Goal: Task Accomplishment & Management: Manage account settings

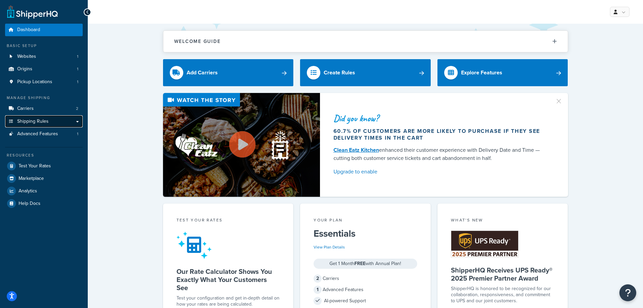
click at [50, 118] on link "Shipping Rules" at bounding box center [44, 121] width 78 height 12
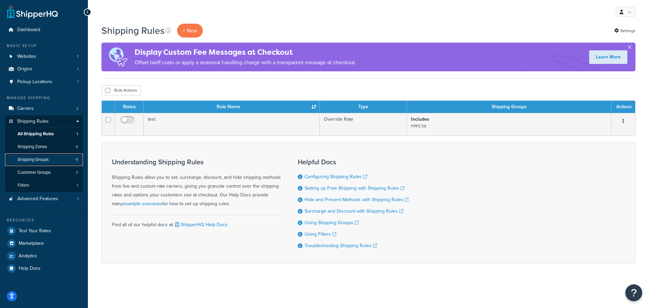
click at [27, 158] on span "Shipping Groups" at bounding box center [33, 160] width 31 height 6
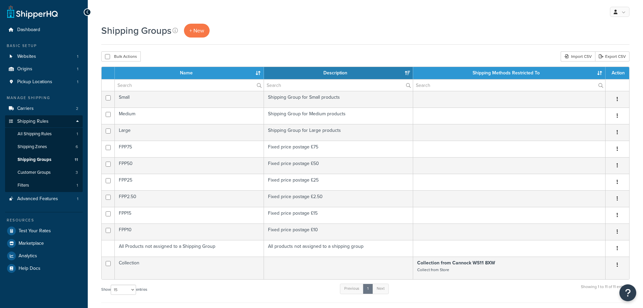
select select "15"
click at [55, 151] on link "Shipping Zones 6" at bounding box center [44, 147] width 78 height 12
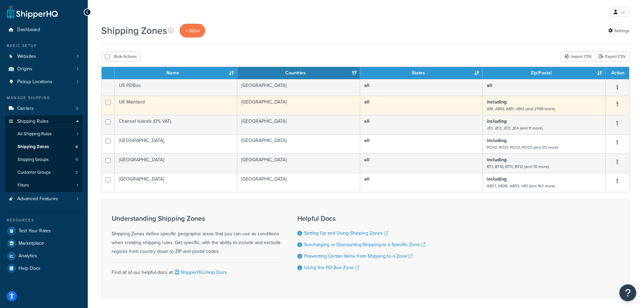
click at [619, 105] on button "button" at bounding box center [617, 104] width 9 height 11
click at [600, 113] on link "Edit" at bounding box center [590, 117] width 53 height 14
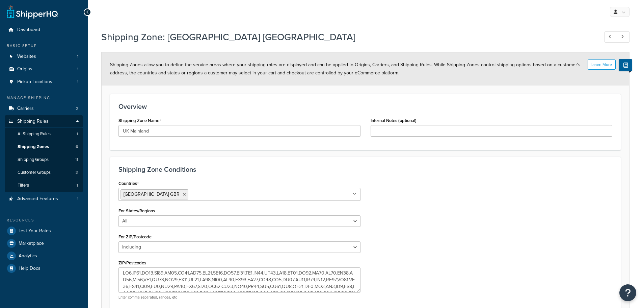
select select "including"
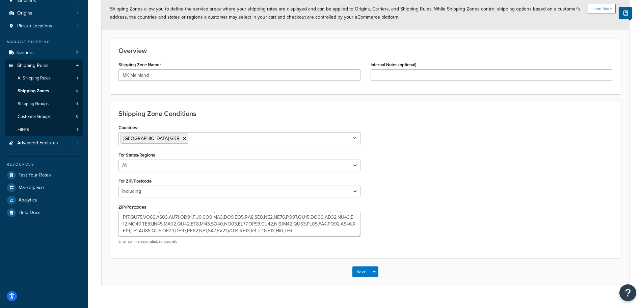
scroll to position [68, 0]
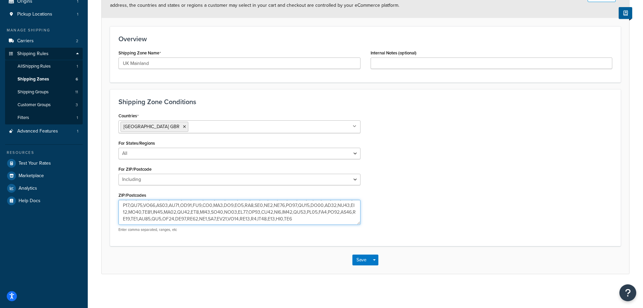
click at [291, 219] on textarea "ZIP/Postcodes" at bounding box center [240, 212] width 242 height 25
type textarea "AB1,AB10,AB11,AB12,AB13,AB14,AB15,AB16,AB17,AB18,AB19,AB2,AB20,AB21,AB22,AB23,A…"
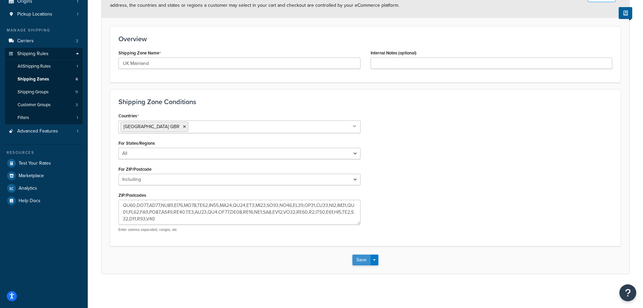
click at [361, 259] on button "Save" at bounding box center [362, 259] width 18 height 11
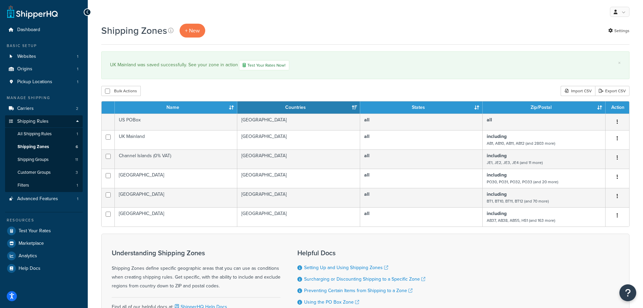
click at [86, 13] on icon at bounding box center [87, 12] width 3 height 5
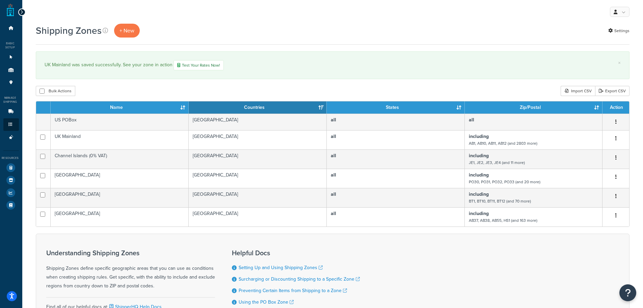
click at [6, 11] on div "Dashboard Basic Setup Websites 1 Origins 1 Pickup Locations 1 Manage Shipping C…" at bounding box center [11, 186] width 22 height 372
click at [9, 11] on link at bounding box center [10, 10] width 7 height 14
